Goal: Task Accomplishment & Management: Manage account settings

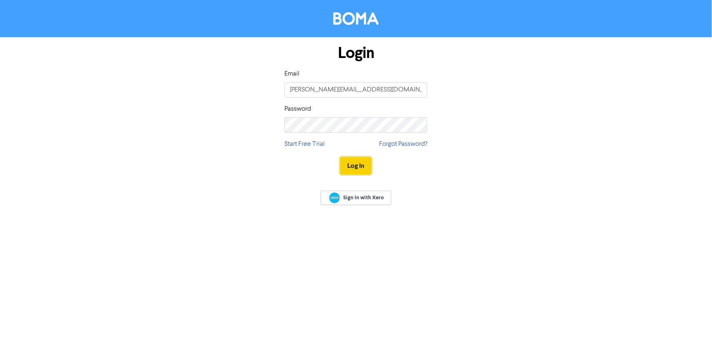
click at [355, 171] on button "Log In" at bounding box center [355, 165] width 31 height 17
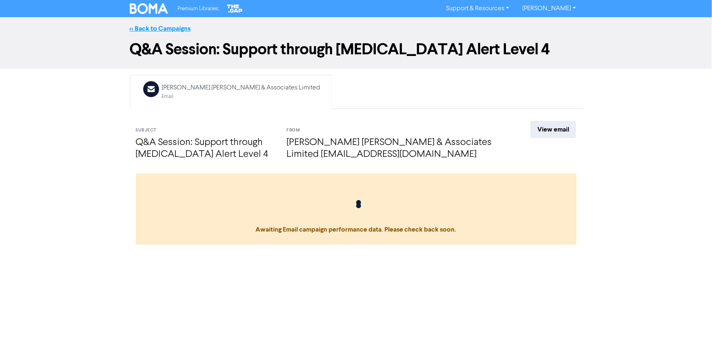
click at [175, 26] on link "<< Back to Campaigns" at bounding box center [160, 28] width 61 height 8
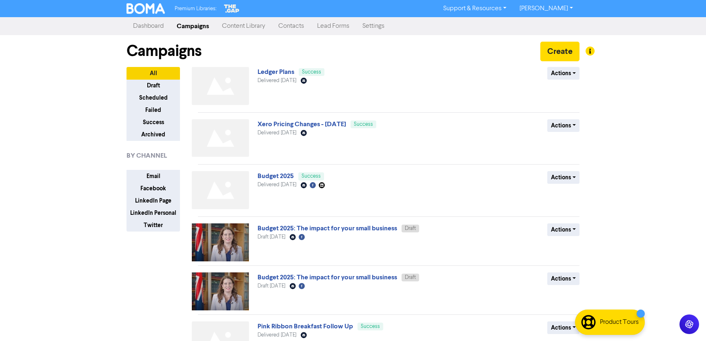
click at [291, 24] on link "Contacts" at bounding box center [291, 26] width 39 height 16
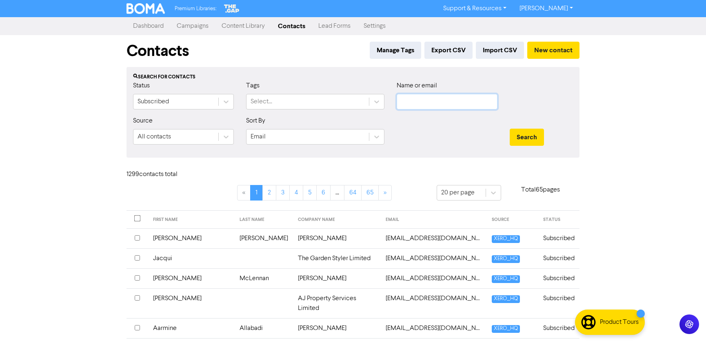
click at [418, 102] on input "text" at bounding box center [447, 102] width 101 height 16
click at [510, 129] on button "Search" at bounding box center [527, 137] width 34 height 17
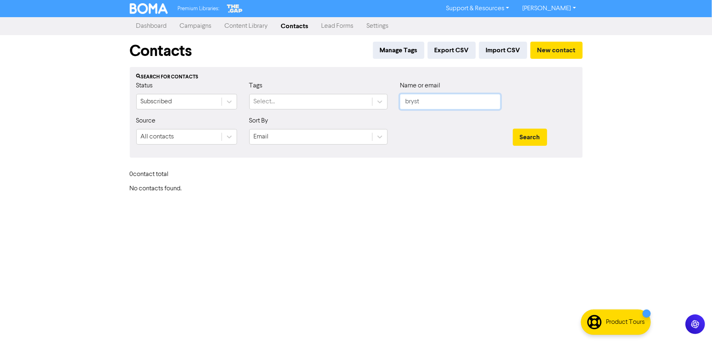
click at [425, 102] on input "bryst" at bounding box center [450, 102] width 101 height 16
click at [513, 129] on button "Search" at bounding box center [530, 137] width 34 height 17
click at [187, 102] on div "Subscribed" at bounding box center [179, 101] width 85 height 15
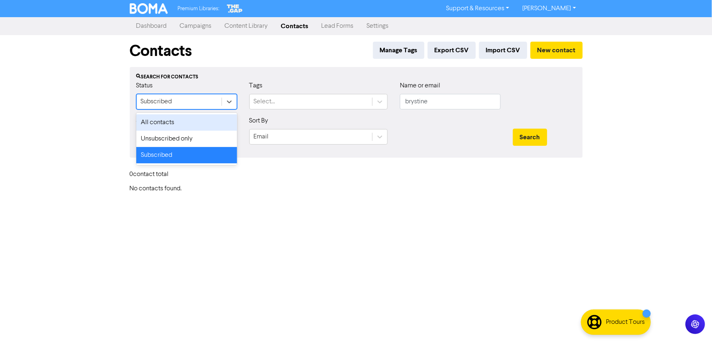
click at [178, 125] on div "All contacts" at bounding box center [186, 122] width 101 height 16
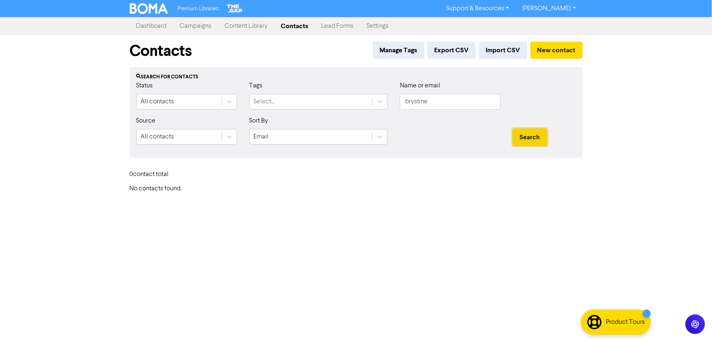
click at [538, 136] on button "Search" at bounding box center [530, 137] width 34 height 17
click at [445, 102] on input "brystine" at bounding box center [450, 102] width 101 height 16
drag, startPoint x: 449, startPoint y: 101, endPoint x: 356, endPoint y: 106, distance: 93.2
click at [356, 106] on div "Status All contacts Tags Select... Name or email brystine" at bounding box center [356, 98] width 452 height 35
type input "[PERSON_NAME]"
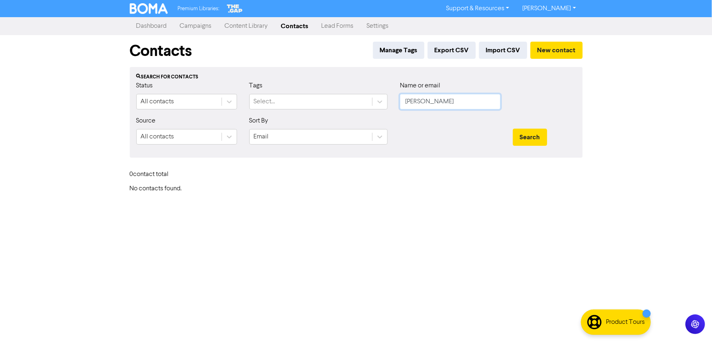
click at [513, 129] on button "Search" at bounding box center [530, 137] width 34 height 17
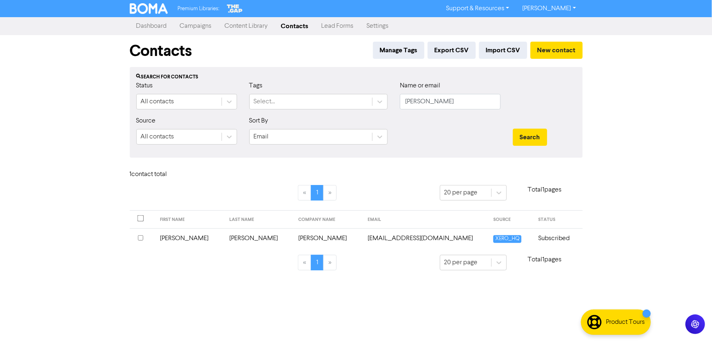
click at [234, 239] on td "[PERSON_NAME]" at bounding box center [259, 238] width 69 height 20
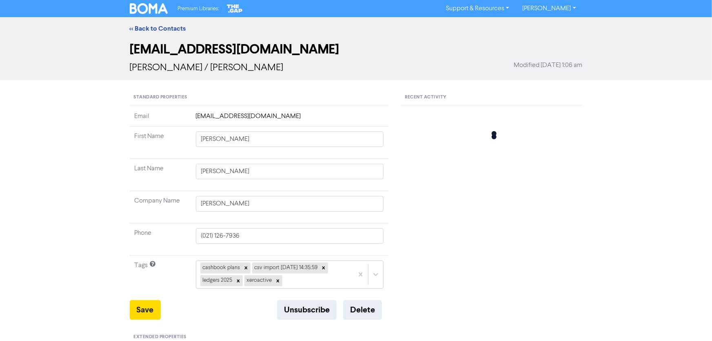
type input "[STREET_ADDRESS][PERSON_NAME]"
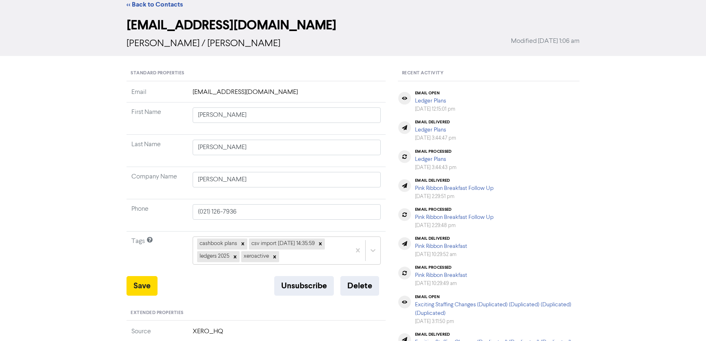
scroll to position [37, 0]
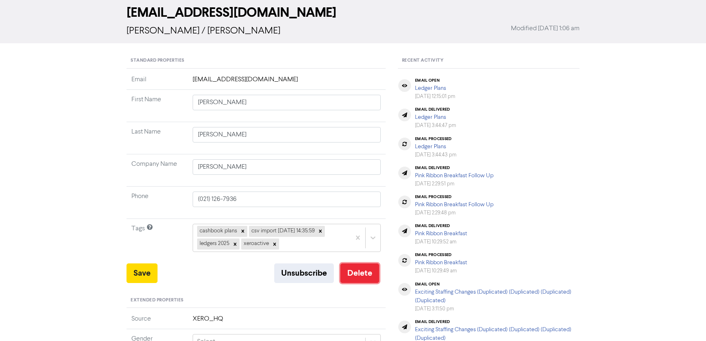
click at [356, 274] on button "Delete" at bounding box center [359, 273] width 39 height 20
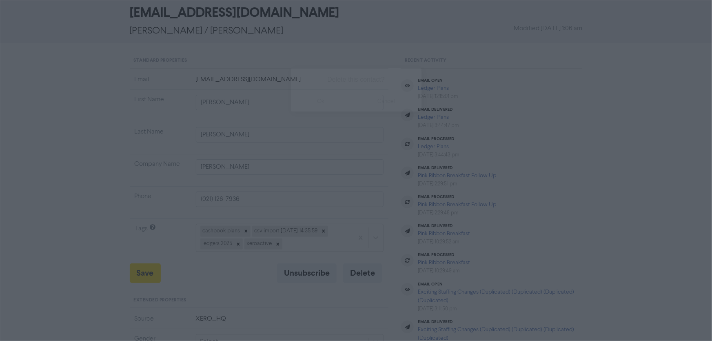
click at [327, 102] on button "ok" at bounding box center [321, 101] width 60 height 20
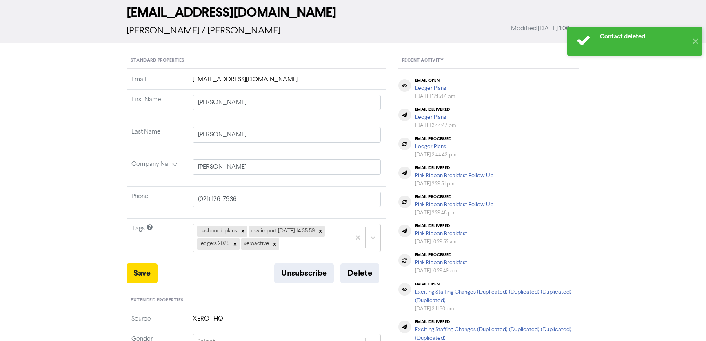
type input "[STREET_ADDRESS][PERSON_NAME]"
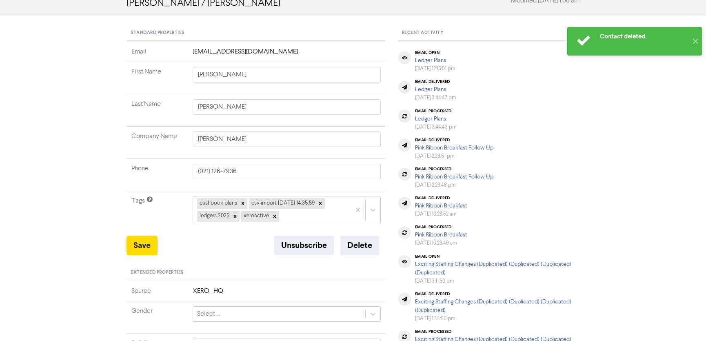
scroll to position [0, 0]
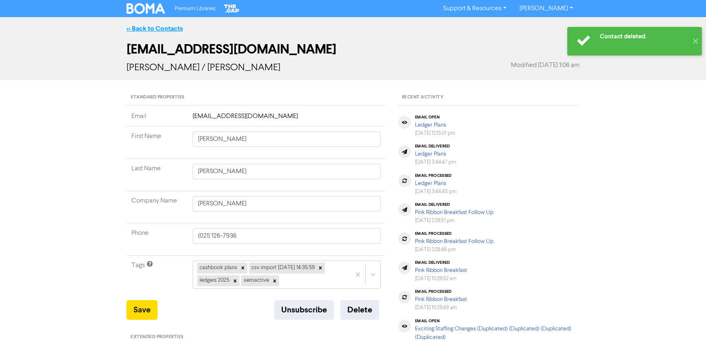
click at [176, 27] on link "<< Back to Contacts" at bounding box center [155, 28] width 56 height 8
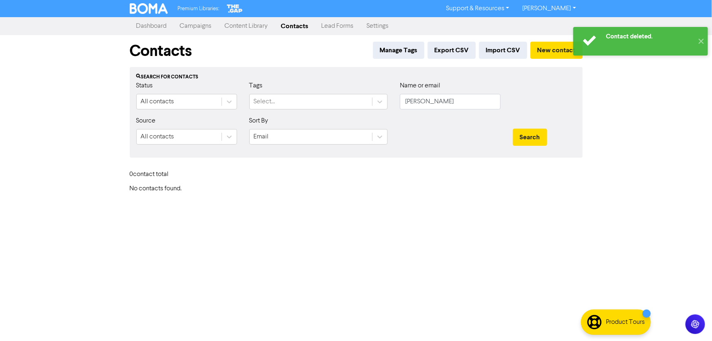
click at [636, 100] on div "Contact deleted. ✕ Premium Libraries: Support & Resources Video Tutorials FAQ &…" at bounding box center [356, 170] width 712 height 341
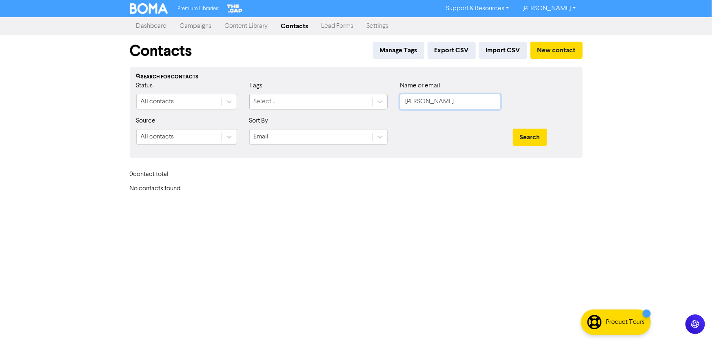
drag, startPoint x: 425, startPoint y: 99, endPoint x: 367, endPoint y: 102, distance: 58.0
click at [367, 102] on div "Status All contacts Tags Select... Name or email [PERSON_NAME]" at bounding box center [356, 98] width 452 height 35
type input "[PERSON_NAME]"
click at [513, 129] on button "Search" at bounding box center [530, 137] width 34 height 17
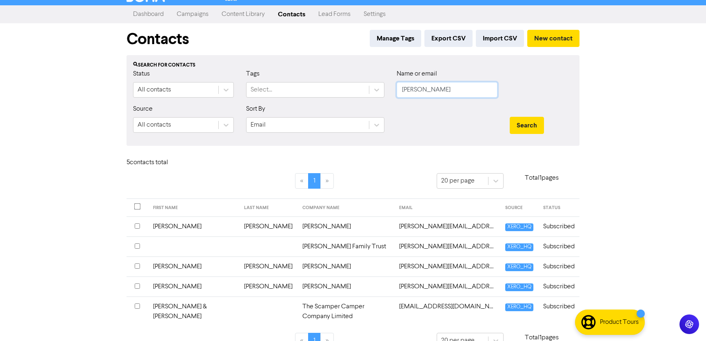
scroll to position [18, 0]
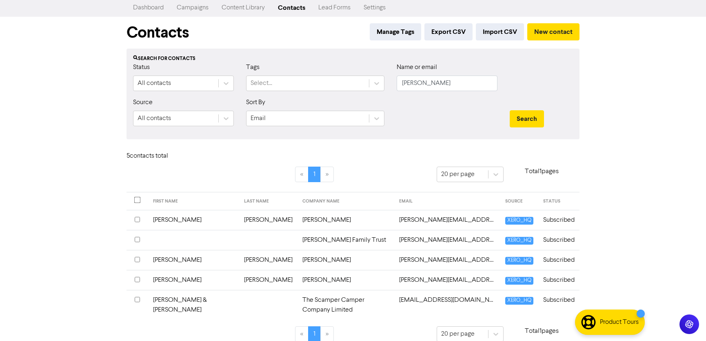
click at [323, 279] on td "[PERSON_NAME]" at bounding box center [346, 280] width 97 height 20
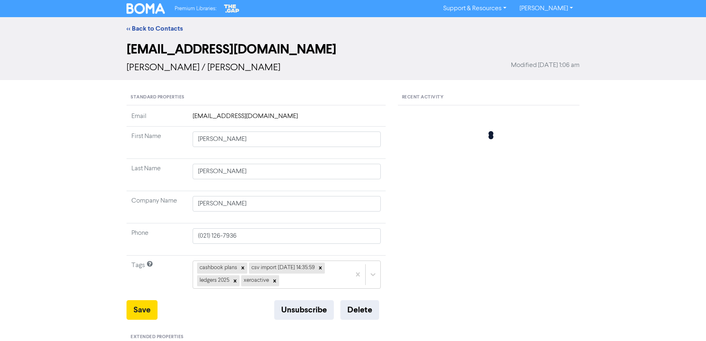
type input "[STREET_ADDRESS][PERSON_NAME]"
type input "[PERSON_NAME]"
type input "30 [PERSON_NAME] GardensWickford"
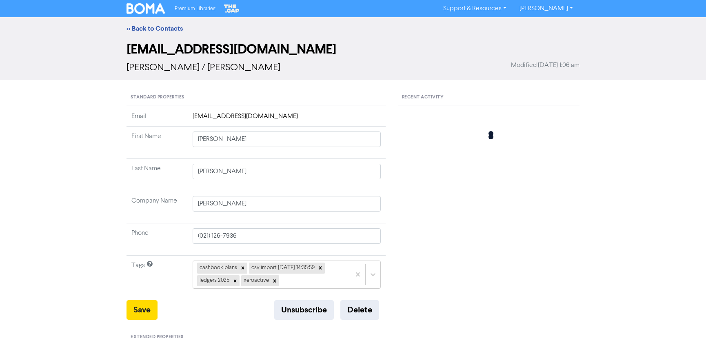
type input "[GEOGRAPHIC_DATA]"
type input "SS117EJ"
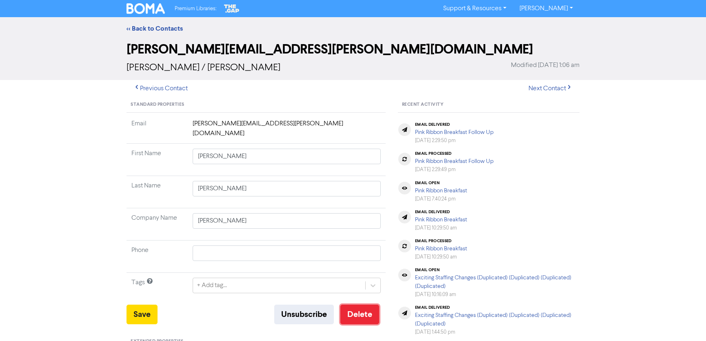
click at [351, 305] on button "Delete" at bounding box center [359, 315] width 39 height 20
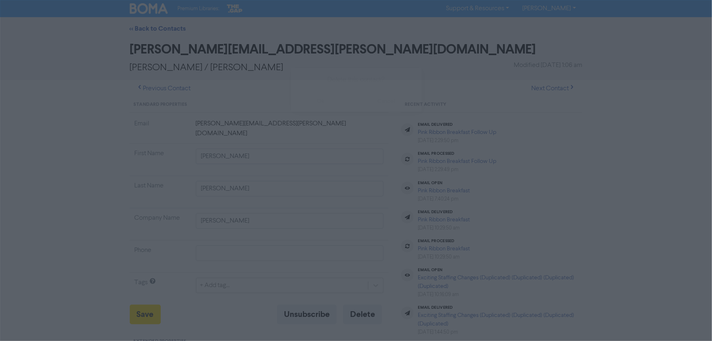
click at [315, 104] on button "ok" at bounding box center [321, 101] width 60 height 20
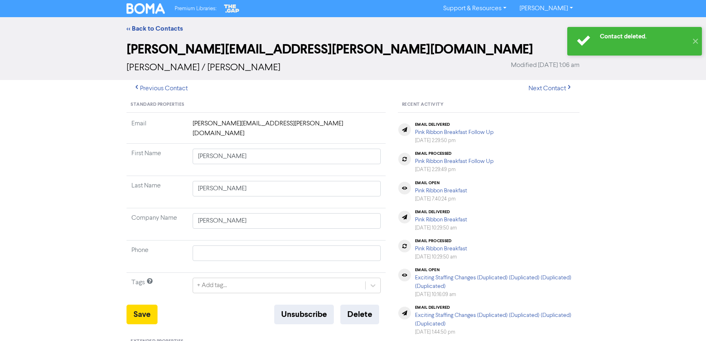
type input "30 [PERSON_NAME] GardensWickford"
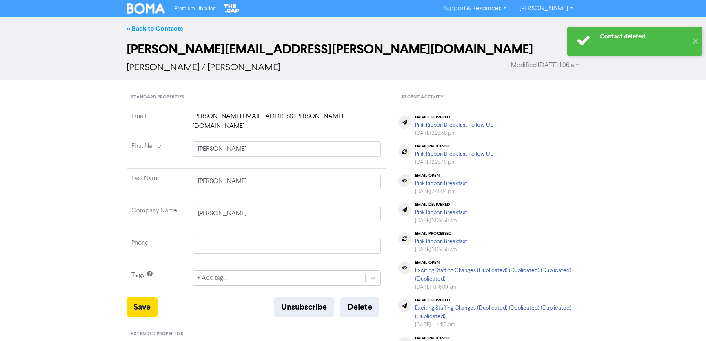
click at [163, 28] on link "<< Back to Contacts" at bounding box center [155, 28] width 56 height 8
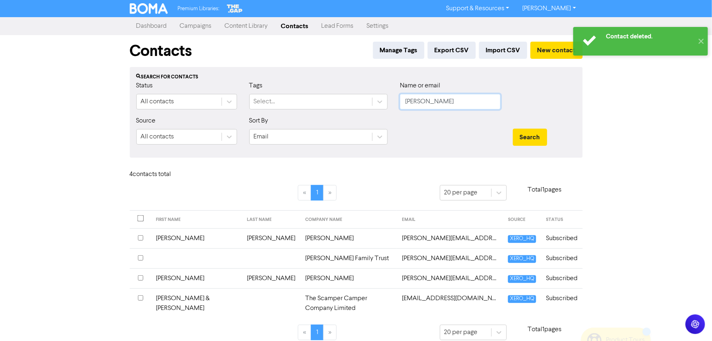
drag, startPoint x: 437, startPoint y: 98, endPoint x: 496, endPoint y: 125, distance: 64.6
click at [440, 98] on input "[PERSON_NAME]" at bounding box center [450, 102] width 101 height 16
click at [522, 137] on button "Search" at bounding box center [530, 137] width 34 height 17
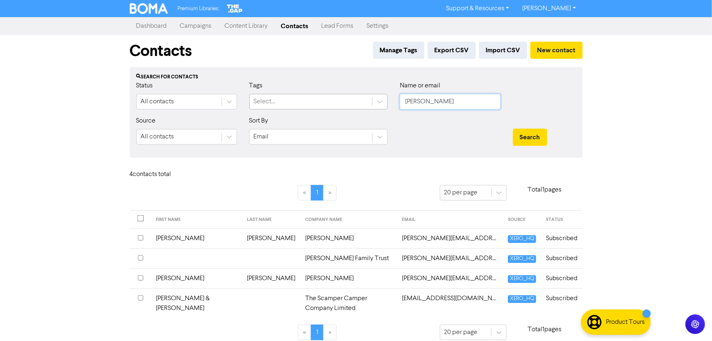
drag, startPoint x: 438, startPoint y: 100, endPoint x: 310, endPoint y: 104, distance: 128.2
click at [310, 104] on div "Status All contacts Tags Select... Name or email [PERSON_NAME]" at bounding box center [356, 98] width 452 height 35
type input "[PERSON_NAME]"
click at [513, 129] on button "Search" at bounding box center [530, 137] width 34 height 17
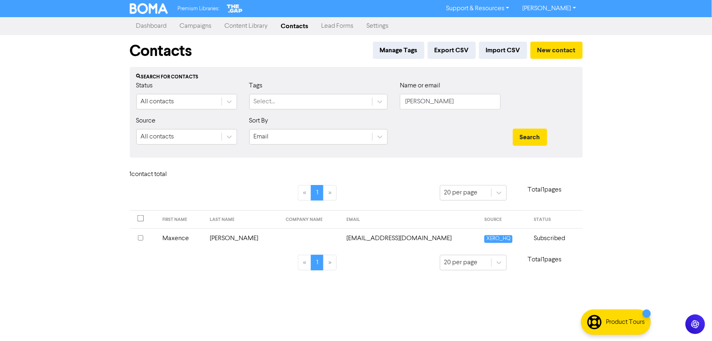
click at [205, 239] on td "Maxence" at bounding box center [181, 238] width 47 height 20
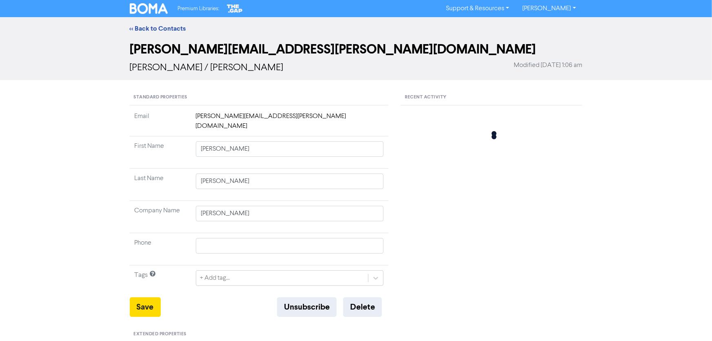
type input "30 [PERSON_NAME] GardensWickford"
type input "Maxence"
type input "[PERSON_NAME]"
type input "[STREET_ADDRESS][PERSON_NAME]"
type input "[GEOGRAPHIC_DATA]"
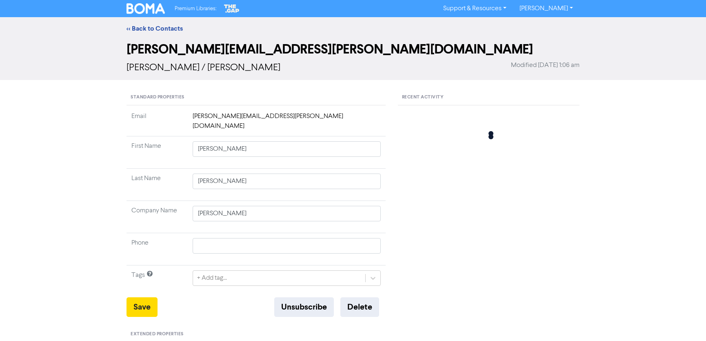
type input "1011"
type input "[STREET_ADDRESS][PERSON_NAME]"
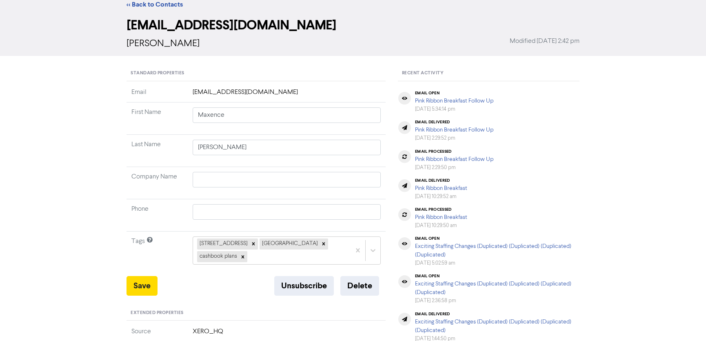
scroll to position [37, 0]
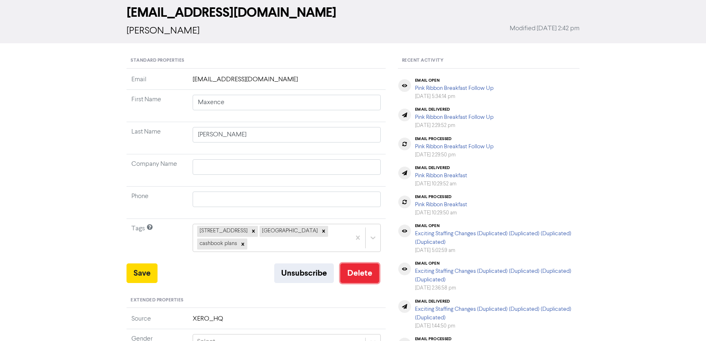
click at [365, 263] on button "Delete" at bounding box center [359, 273] width 39 height 20
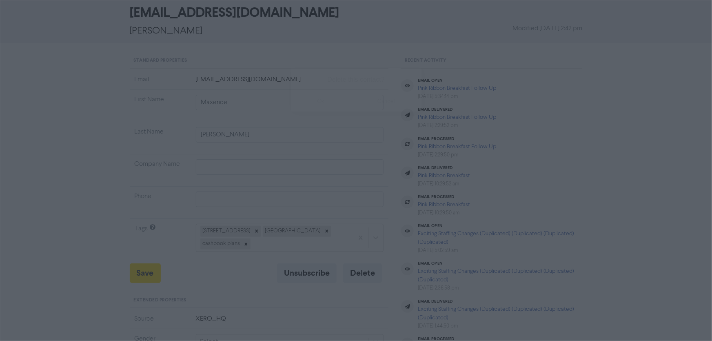
click at [329, 104] on button "ok" at bounding box center [321, 101] width 60 height 20
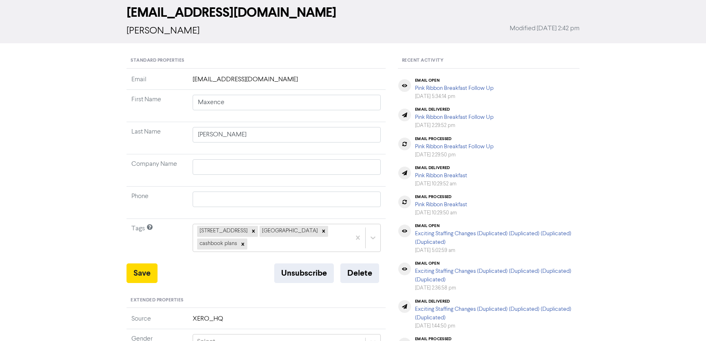
type input "[STREET_ADDRESS][PERSON_NAME]"
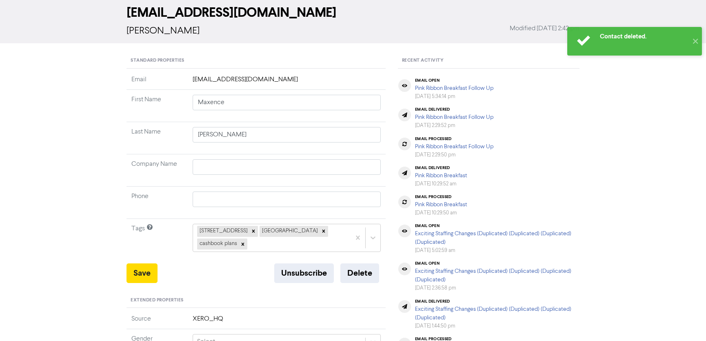
scroll to position [0, 0]
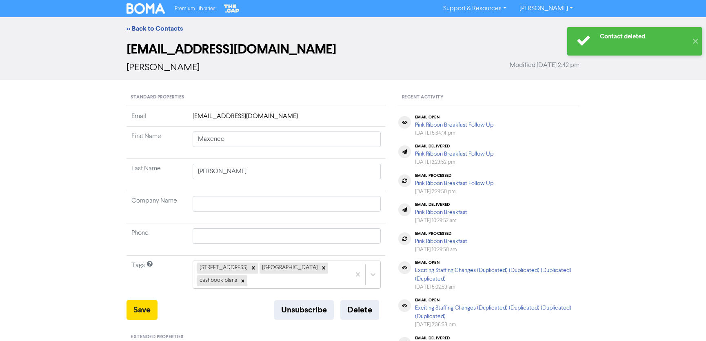
type input "[STREET_ADDRESS][PERSON_NAME]"
